Goal: Transaction & Acquisition: Book appointment/travel/reservation

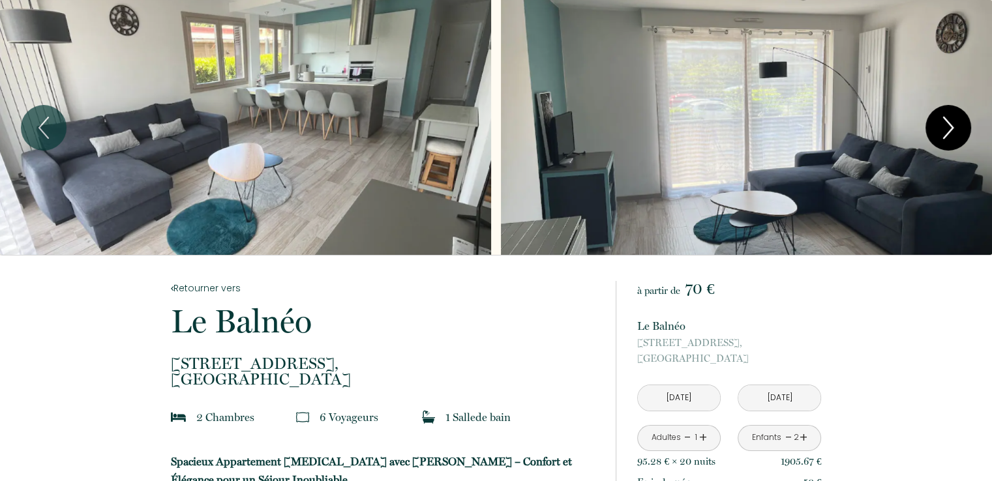
click at [958, 128] on icon "Next" at bounding box center [948, 127] width 27 height 39
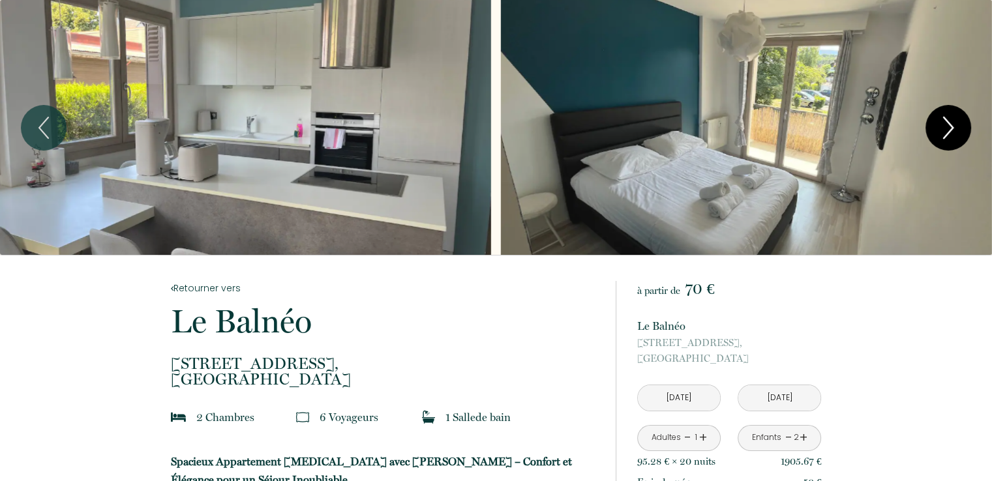
click at [958, 128] on icon "Next" at bounding box center [948, 127] width 27 height 39
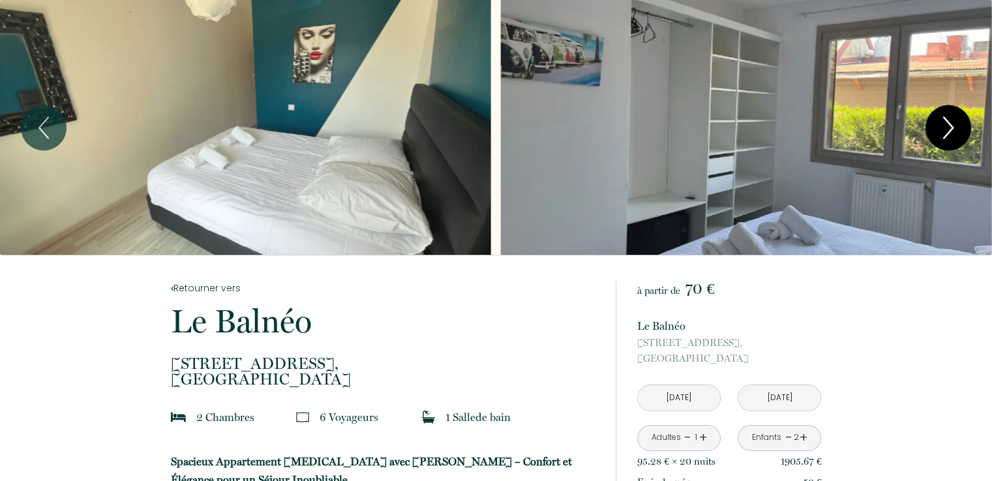
click at [958, 128] on icon "Next" at bounding box center [948, 127] width 27 height 39
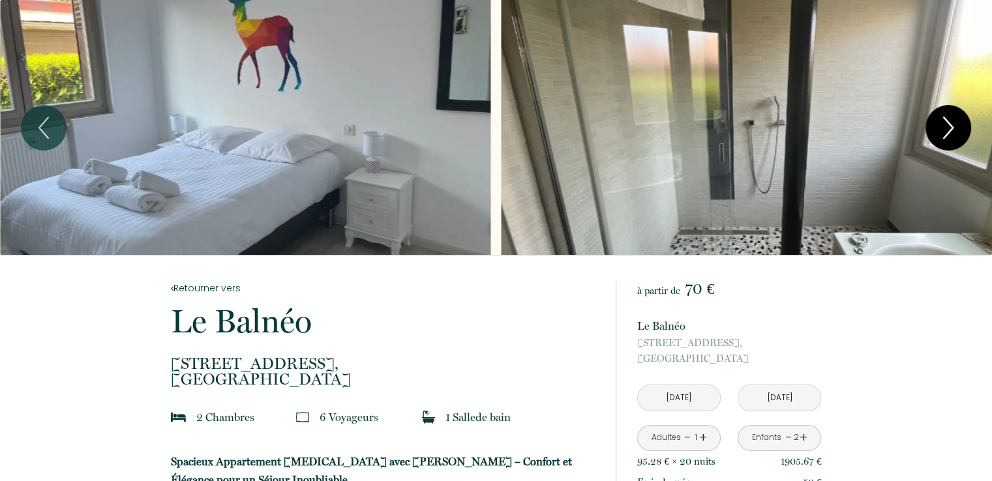
click at [958, 128] on icon "Next" at bounding box center [948, 127] width 27 height 39
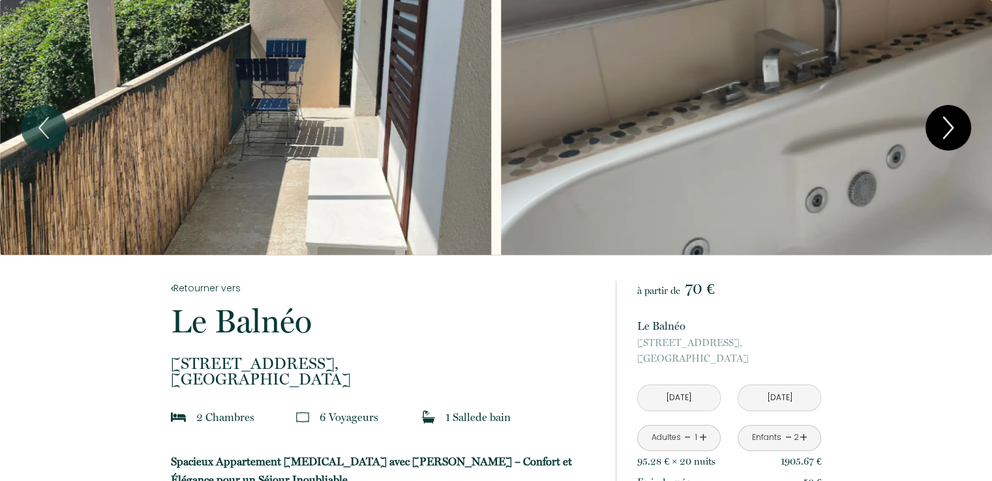
click at [958, 128] on icon "Next" at bounding box center [948, 127] width 27 height 39
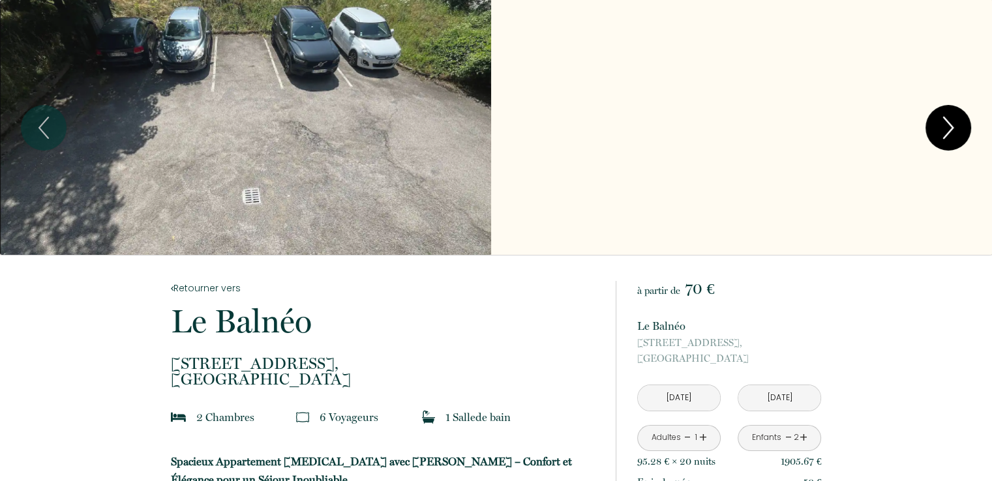
click at [958, 128] on icon "Next" at bounding box center [948, 127] width 27 height 39
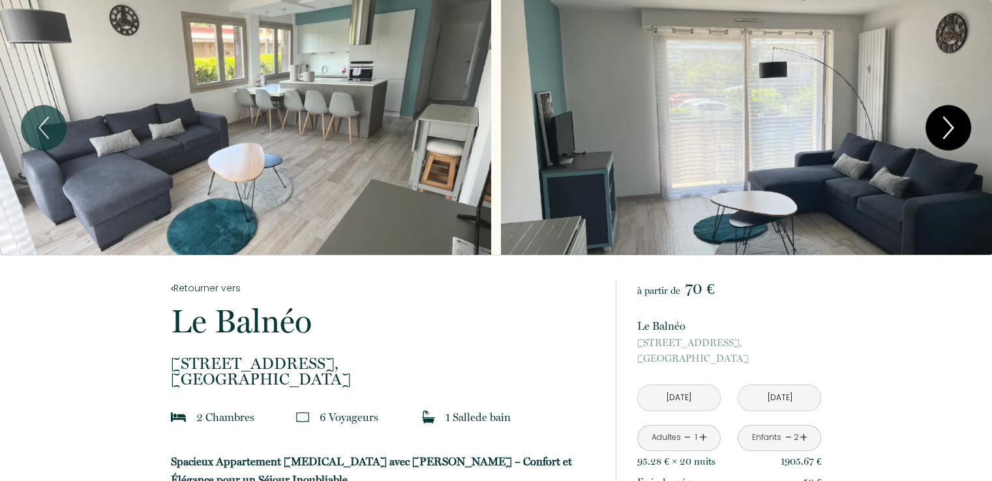
click at [940, 127] on icon "Next" at bounding box center [948, 127] width 27 height 39
